Goal: Information Seeking & Learning: Learn about a topic

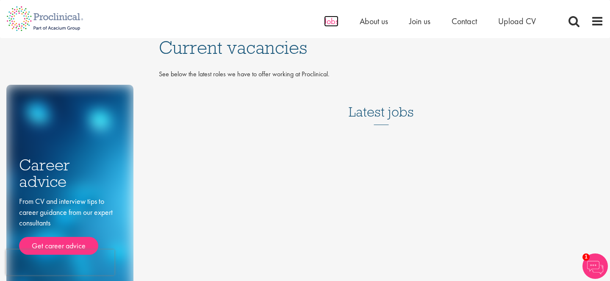
click at [334, 22] on span "Jobs" at bounding box center [331, 21] width 14 height 11
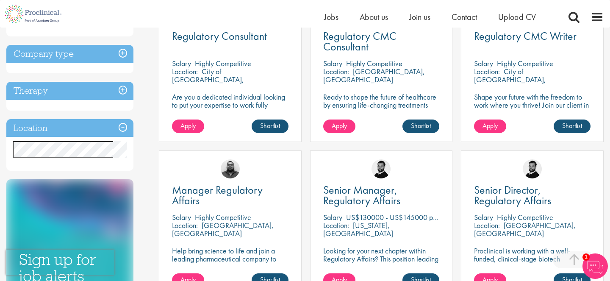
scroll to position [197, 0]
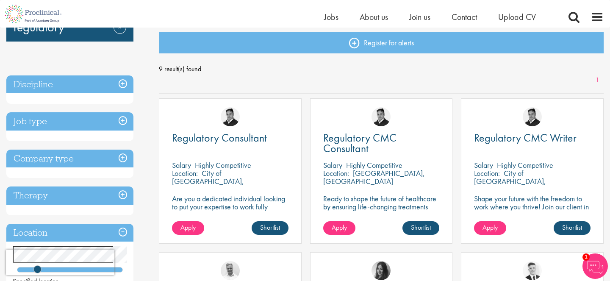
scroll to position [85, 0]
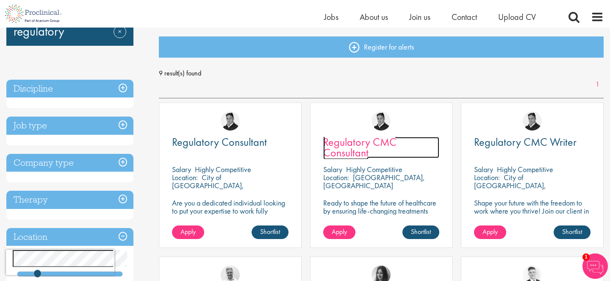
click at [368, 142] on span "Regulatory CMC Consultant" at bounding box center [359, 147] width 73 height 25
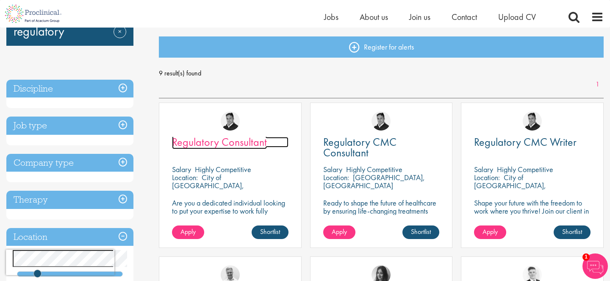
click at [234, 147] on span "Regulatory Consultant" at bounding box center [219, 142] width 95 height 14
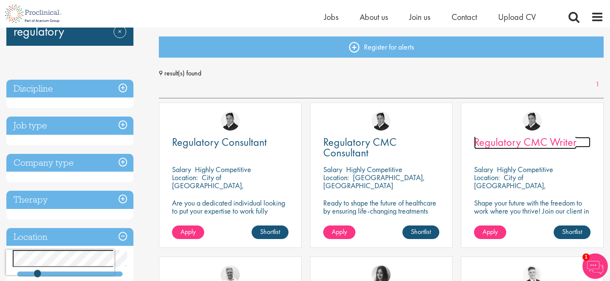
click at [493, 147] on span "Regulatory CMC Writer" at bounding box center [525, 142] width 102 height 14
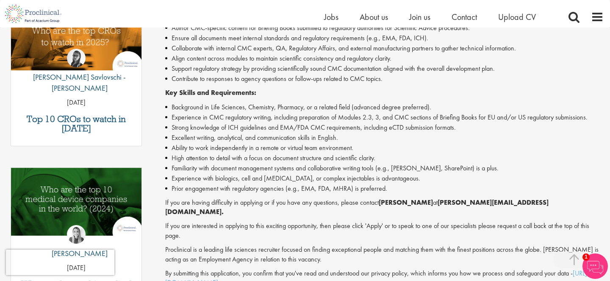
scroll to position [307, 0]
